Goal: Transaction & Acquisition: Download file/media

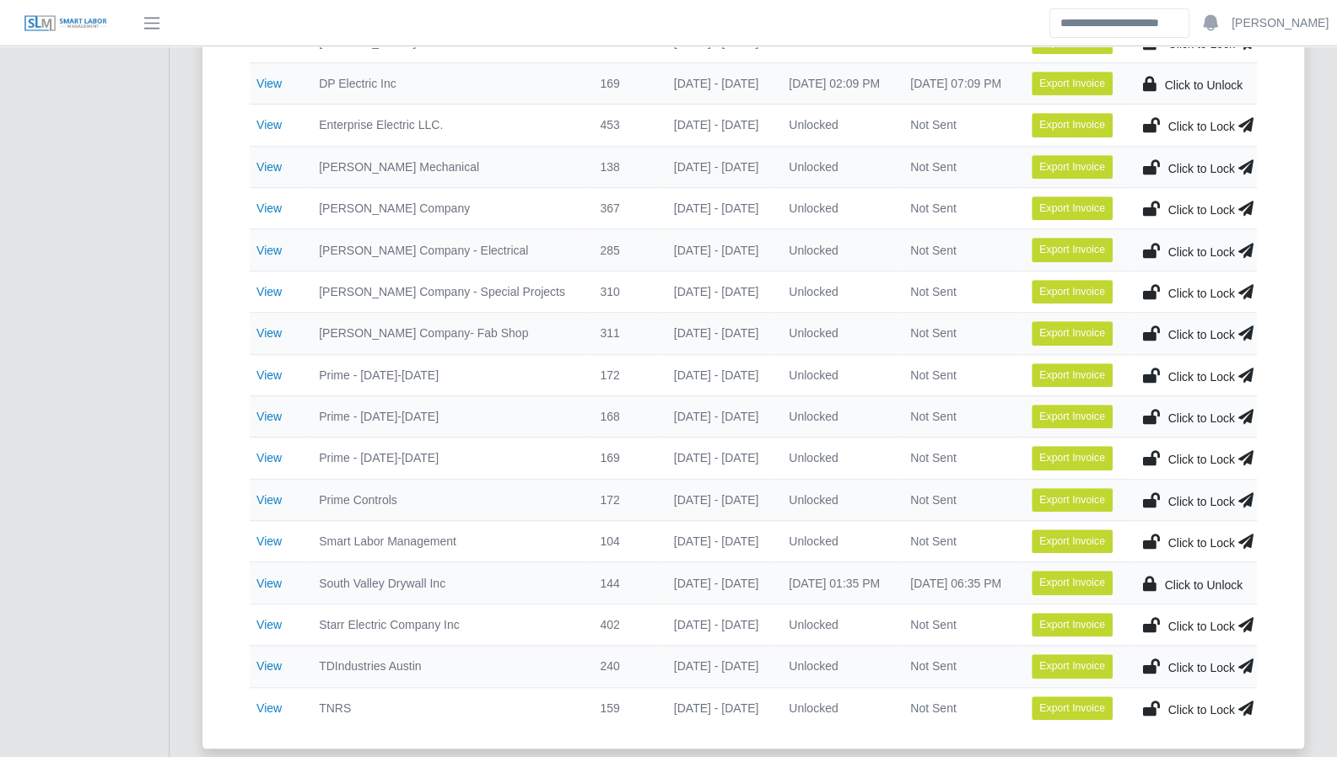
scroll to position [504, 0]
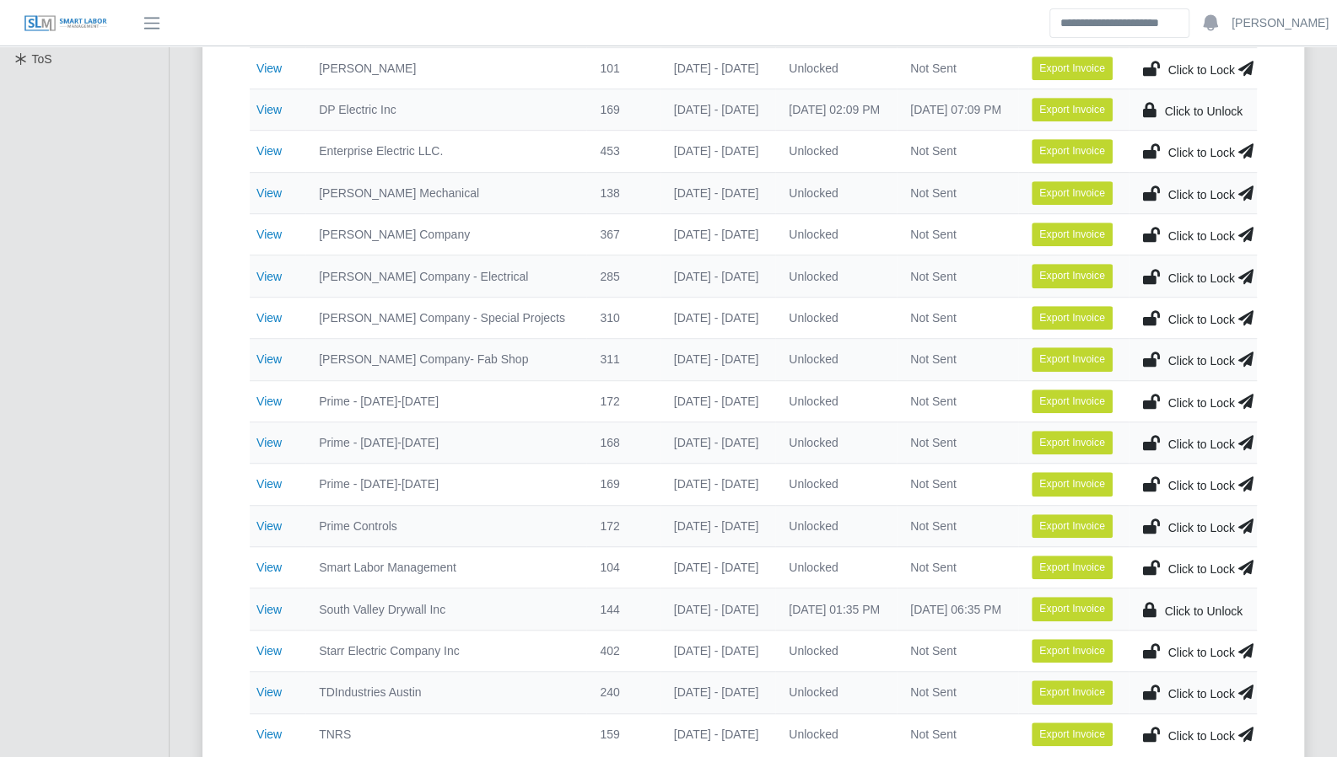
click at [1247, 639] on icon at bounding box center [1245, 651] width 15 height 24
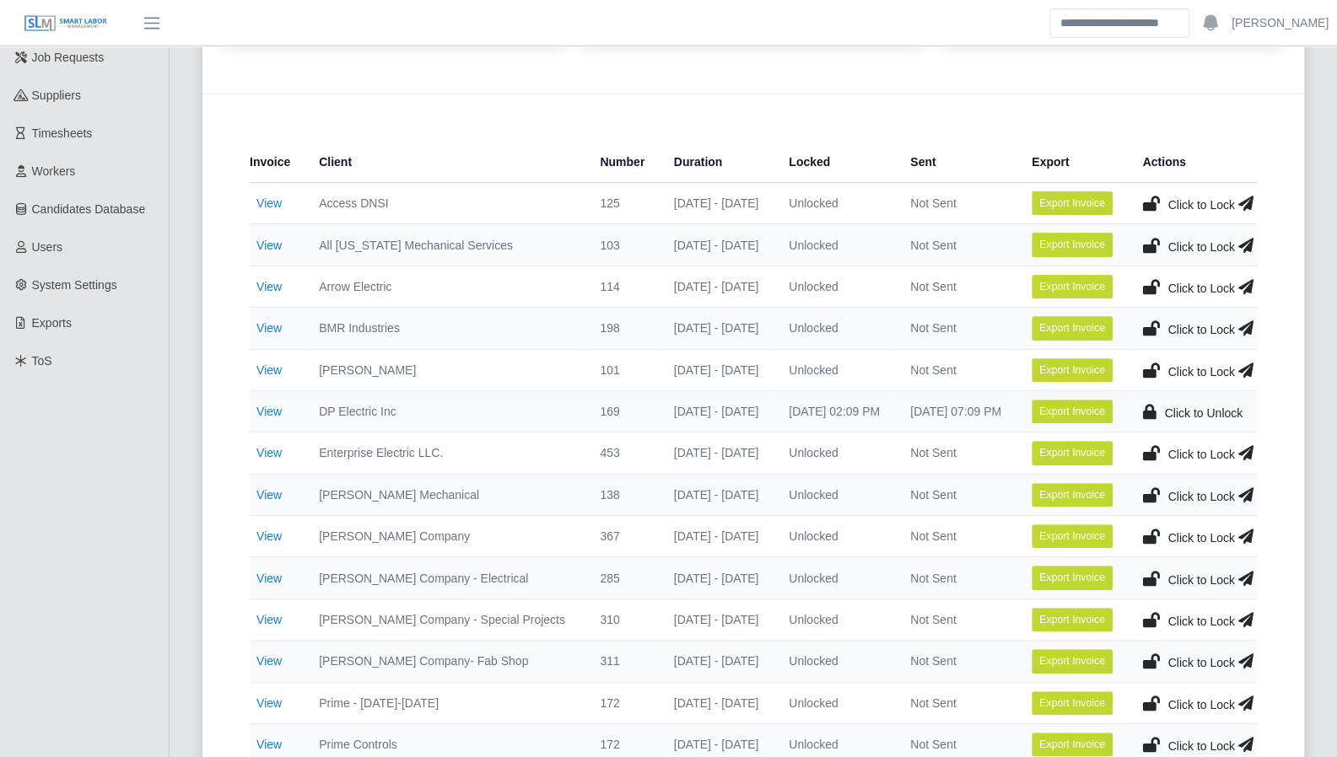
scroll to position [115, 0]
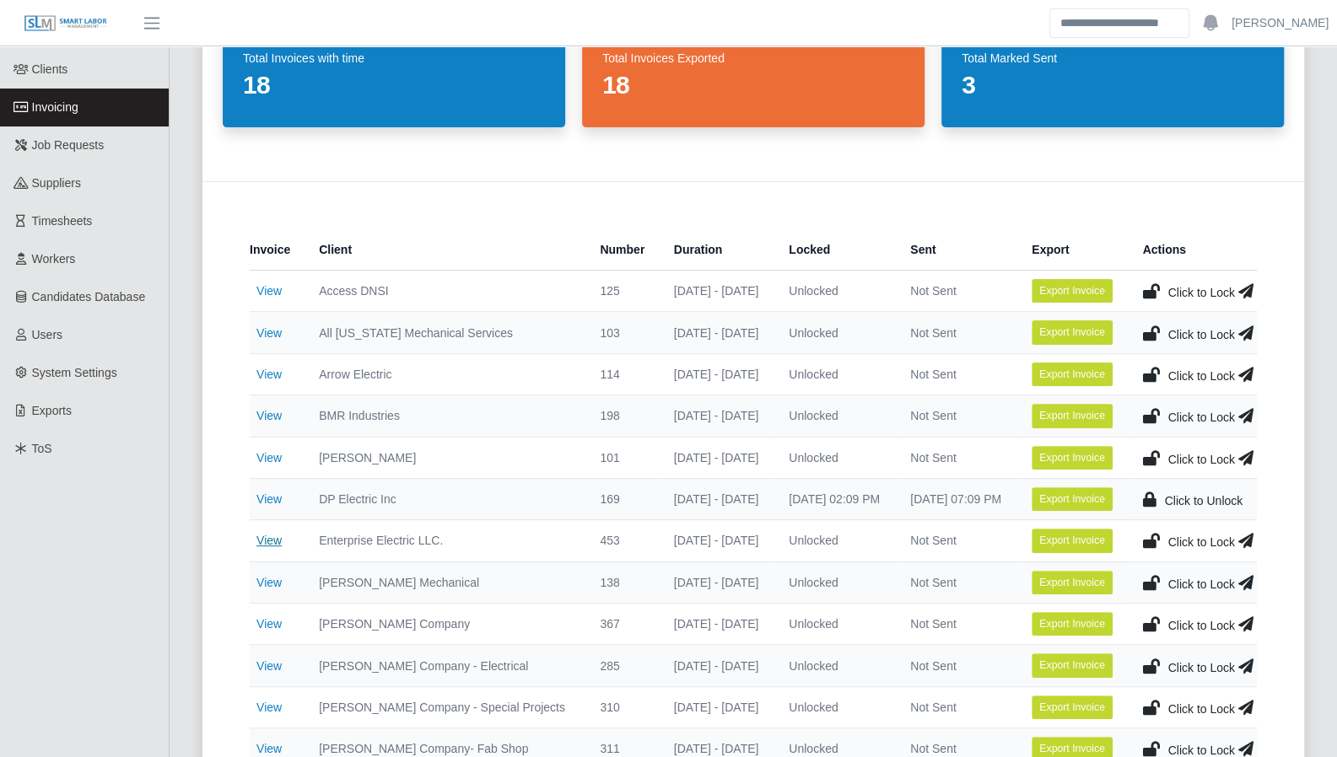
click at [264, 541] on link "View" at bounding box center [268, 540] width 25 height 13
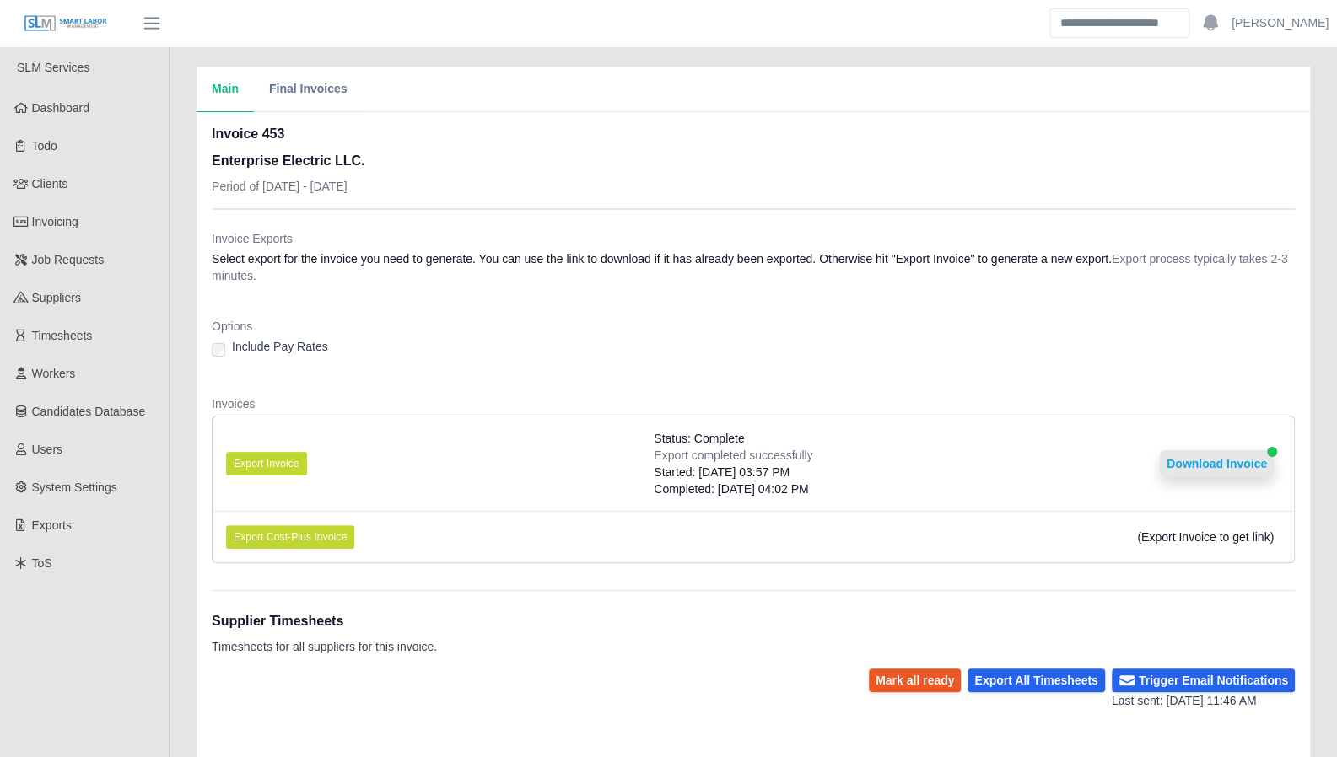
click at [1195, 458] on button "Download Invoice" at bounding box center [1217, 463] width 114 height 27
